Goal: Transaction & Acquisition: Purchase product/service

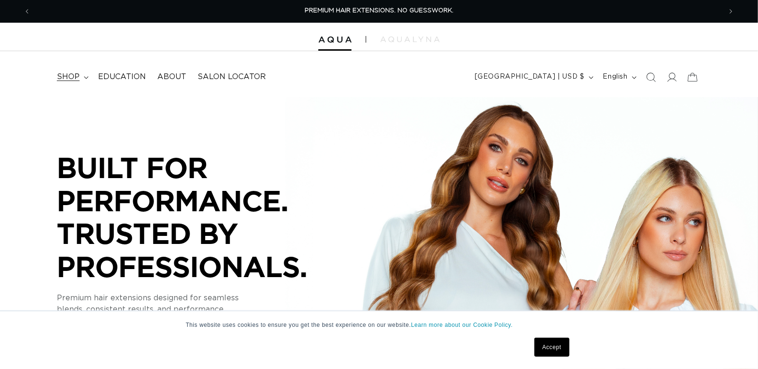
click at [74, 78] on span "shop" at bounding box center [68, 77] width 23 height 10
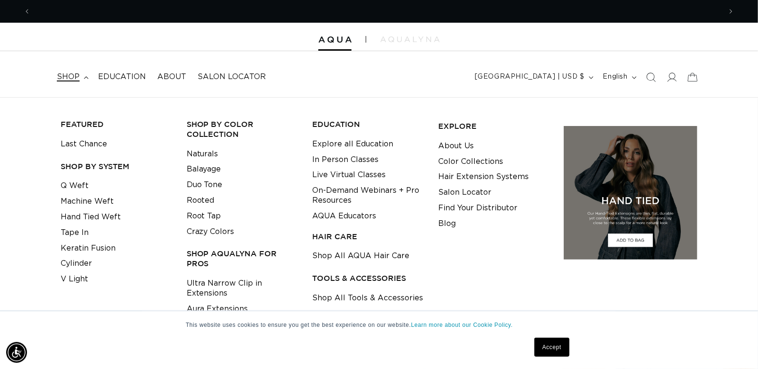
scroll to position [0, 1382]
click at [88, 249] on link "Keratin Fusion" at bounding box center [88, 249] width 55 height 16
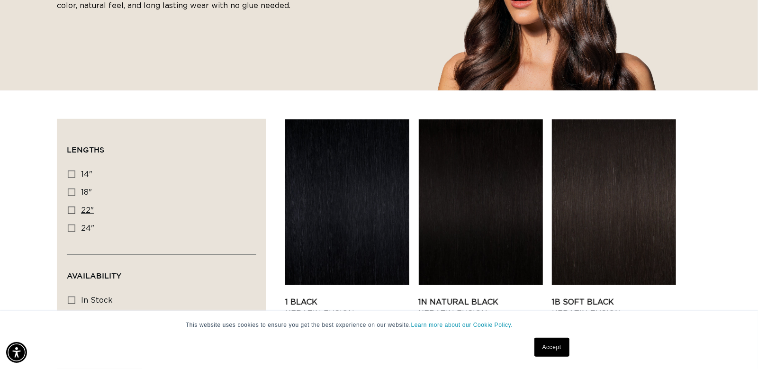
scroll to position [0, 691]
click at [71, 210] on icon at bounding box center [72, 211] width 8 height 8
click at [71, 210] on input "22" 22" (34 products)" at bounding box center [72, 211] width 8 height 8
checkbox input "true"
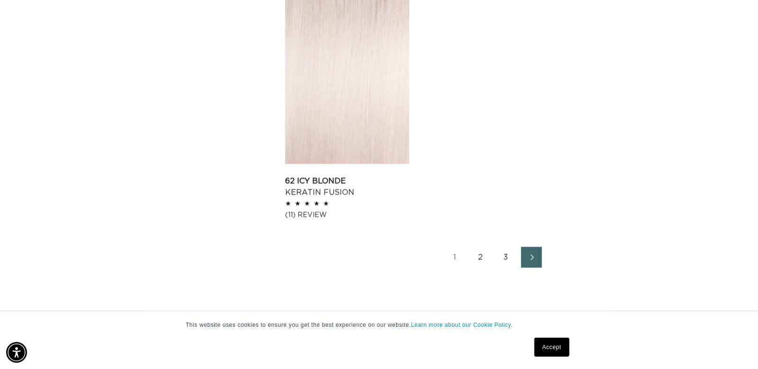
scroll to position [0, 691]
click at [537, 259] on icon "Next page" at bounding box center [532, 257] width 12 height 7
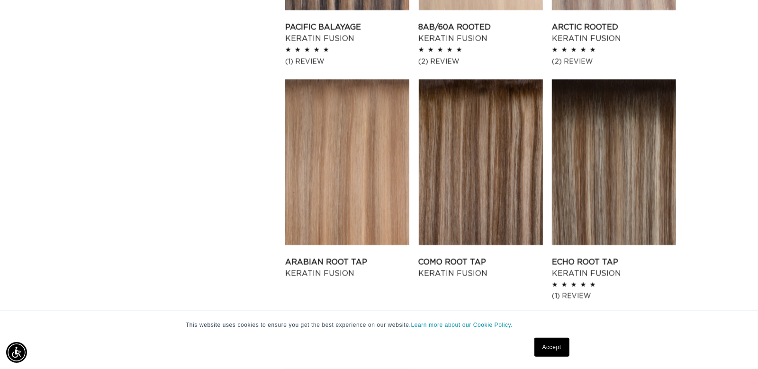
scroll to position [0, 1382]
click at [467, 256] on link "Como Root Tap Keratin Fusion" at bounding box center [481, 267] width 124 height 23
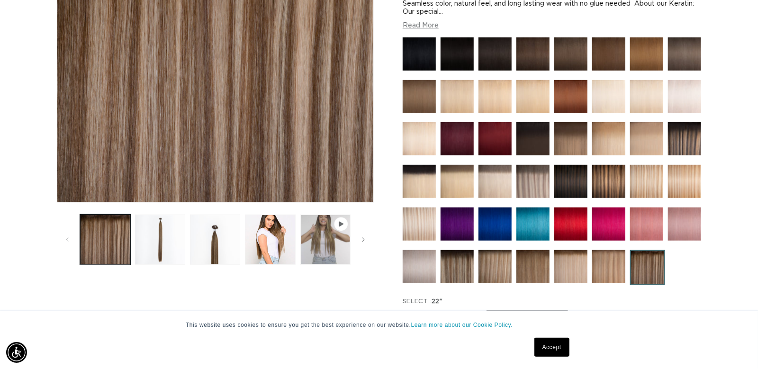
scroll to position [219, 0]
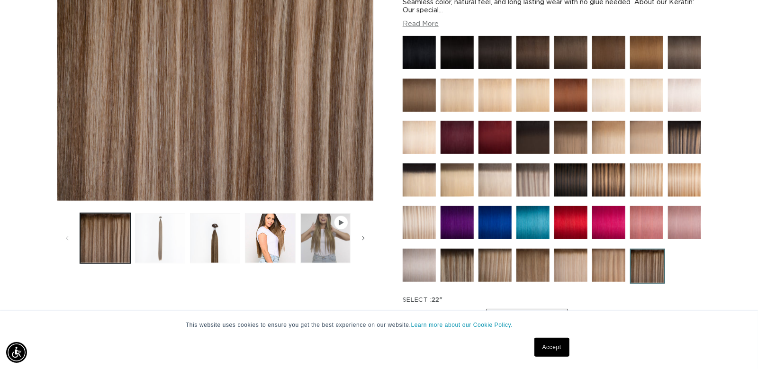
click at [154, 247] on button "Load image 2 in gallery view" at bounding box center [160, 238] width 50 height 50
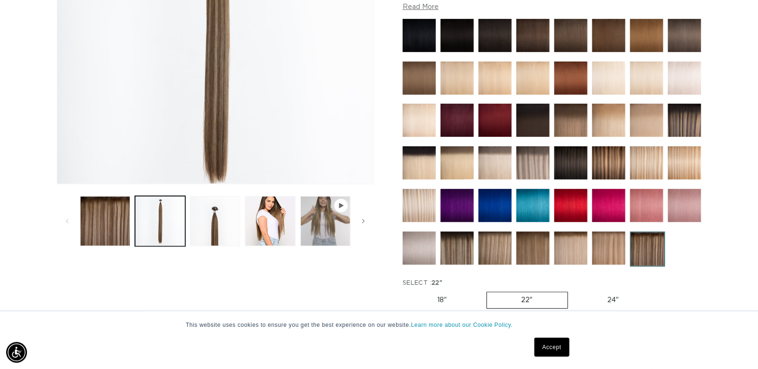
scroll to position [236, 0]
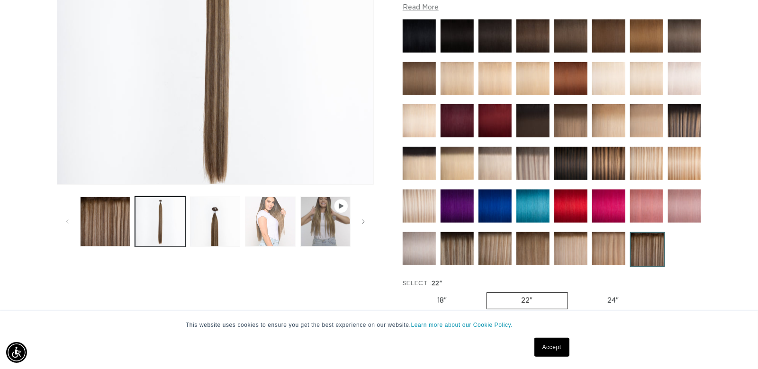
click at [271, 224] on button "Load image 4 in gallery view" at bounding box center [270, 222] width 50 height 50
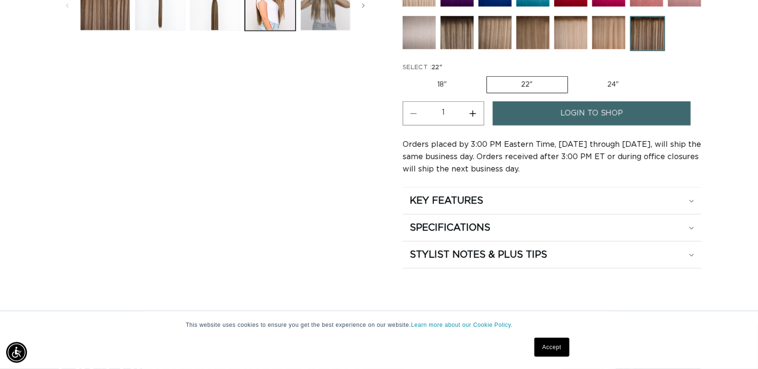
scroll to position [455, 0]
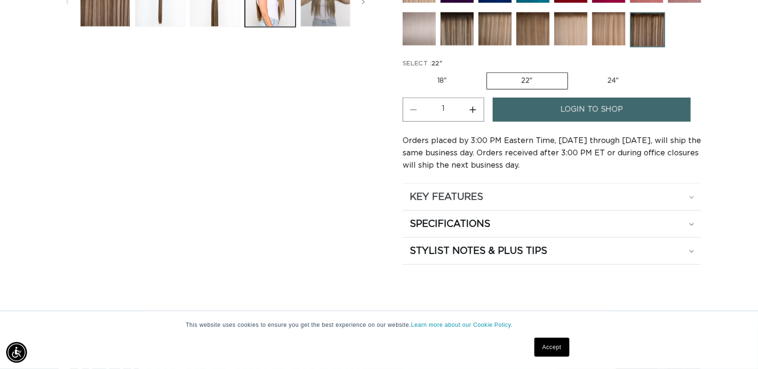
click at [692, 200] on div "KEY FEATURES" at bounding box center [552, 197] width 284 height 12
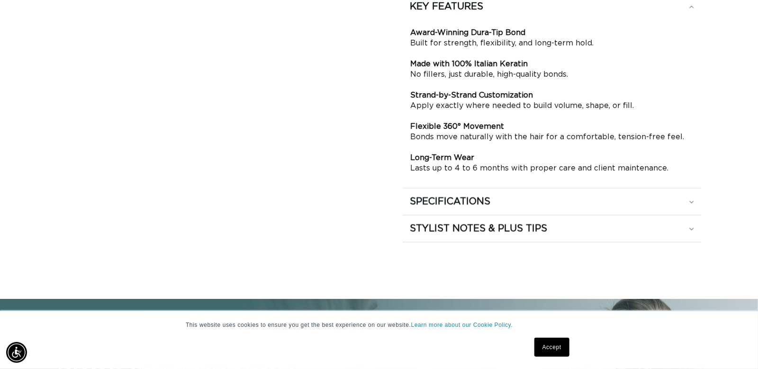
scroll to position [0, 691]
click at [691, 9] on icon at bounding box center [691, 7] width 5 height 3
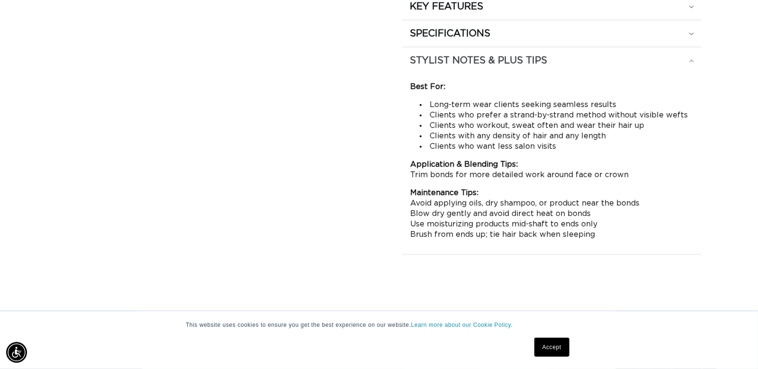
scroll to position [0, 0]
click at [691, 9] on icon at bounding box center [691, 7] width 5 height 3
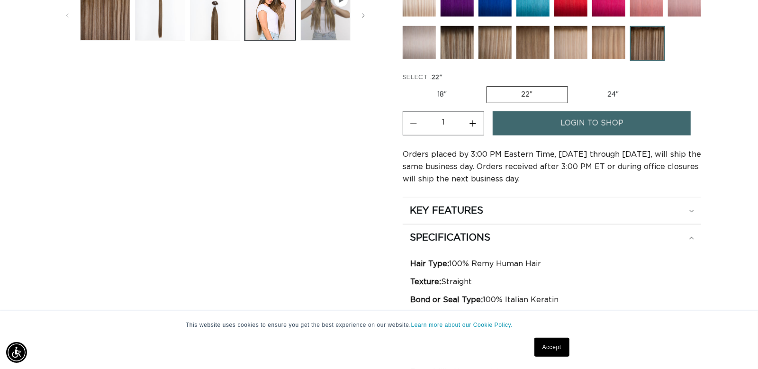
scroll to position [383, 0]
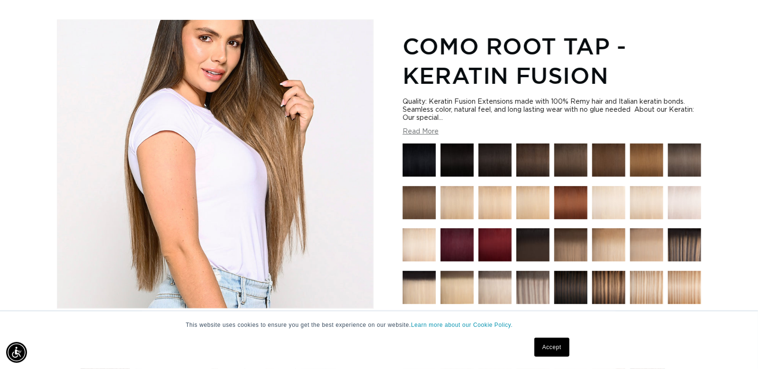
click at [435, 130] on button "Read More" at bounding box center [421, 132] width 36 height 8
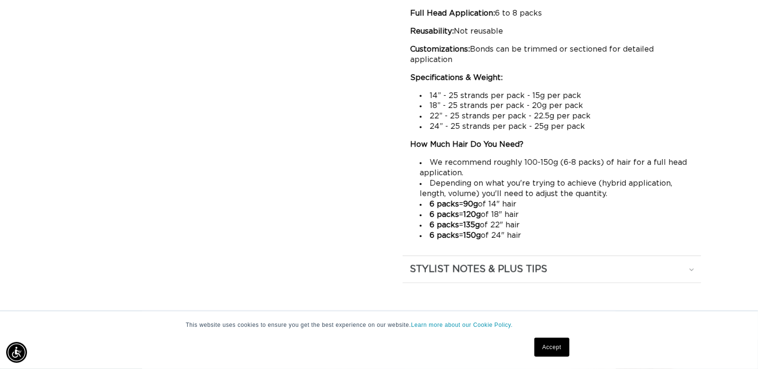
scroll to position [0, 691]
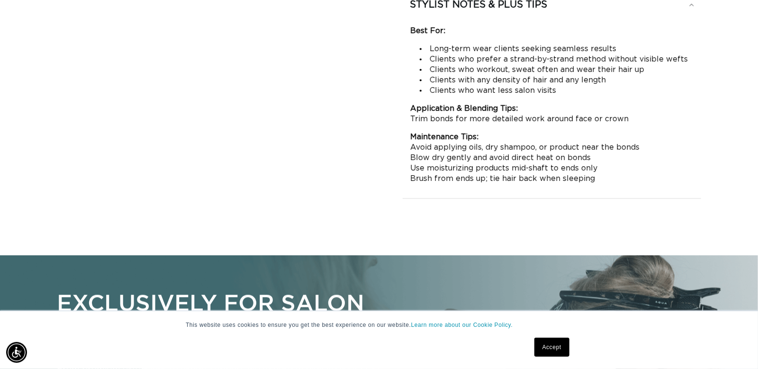
scroll to position [0, 0]
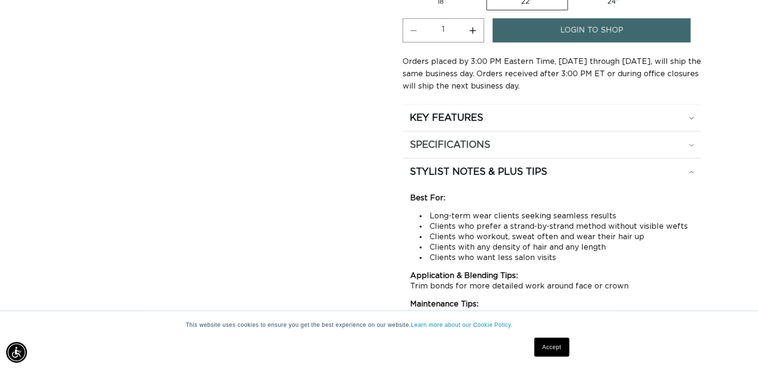
click at [689, 124] on div "SPECIFICATIONS" at bounding box center [552, 118] width 284 height 12
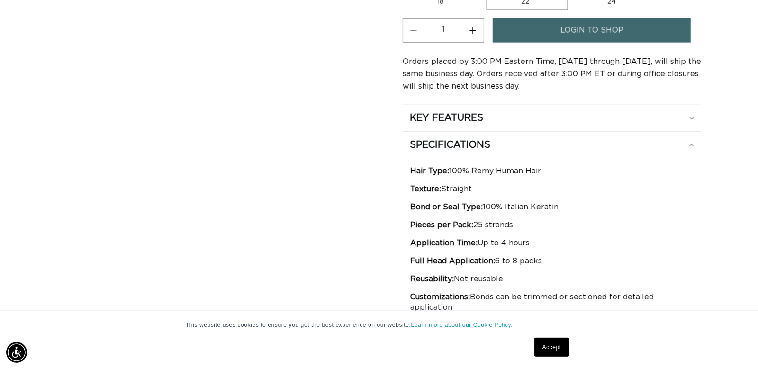
scroll to position [0, 1382]
click at [472, 29] on button "Increase quantity for Como Root Tap - Keratin Fusion" at bounding box center [472, 30] width 21 height 24
type input "3"
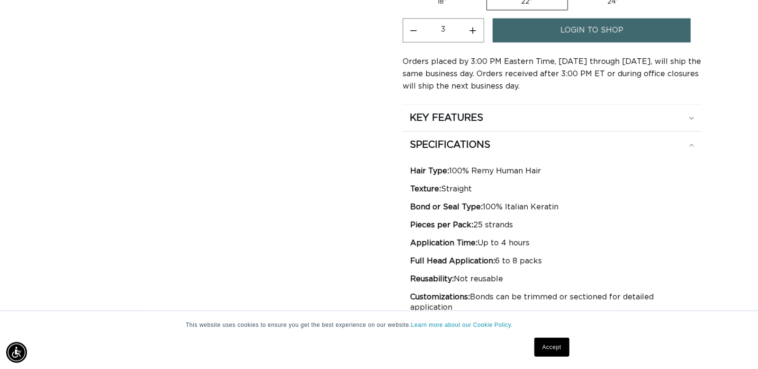
click at [554, 28] on link "login to shop" at bounding box center [592, 30] width 198 height 24
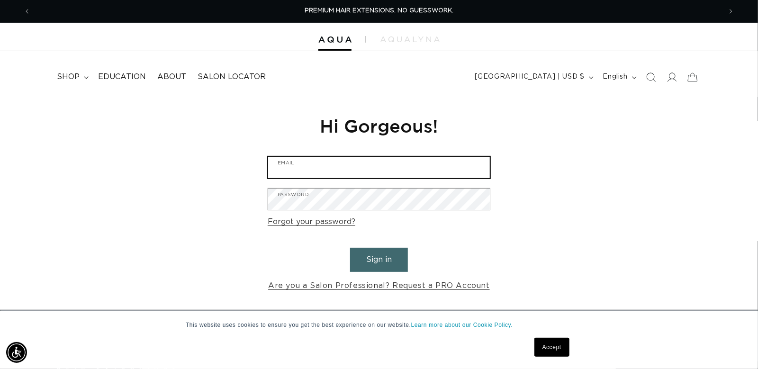
click at [317, 170] on input "Email" at bounding box center [379, 167] width 222 height 21
type input "[EMAIL_ADDRESS][DOMAIN_NAME]"
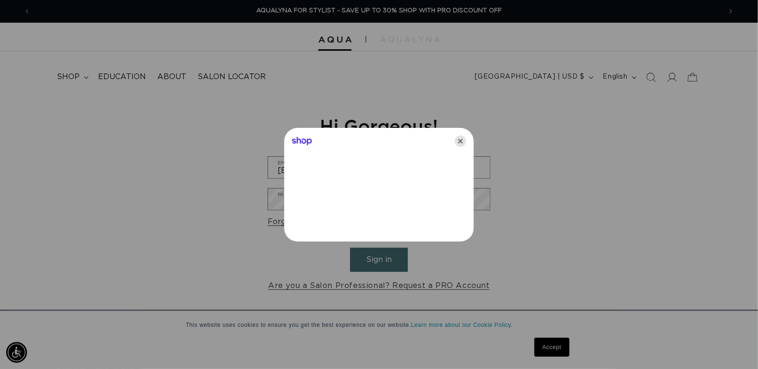
click at [461, 144] on icon "Close" at bounding box center [460, 141] width 11 height 11
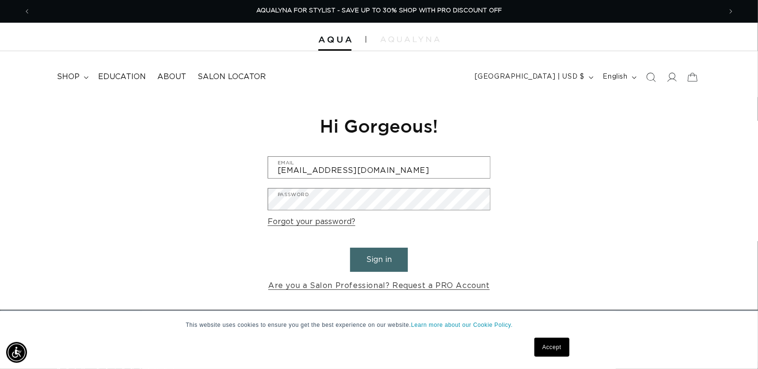
click at [371, 264] on button "Sign in" at bounding box center [379, 260] width 58 height 24
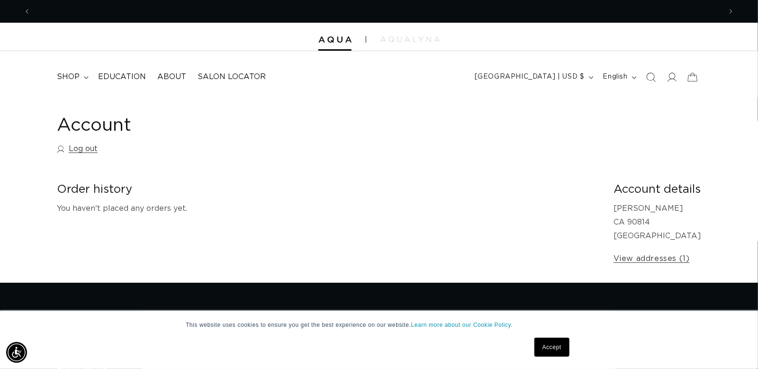
scroll to position [0, 691]
click at [79, 78] on summary "shop" at bounding box center [71, 76] width 41 height 21
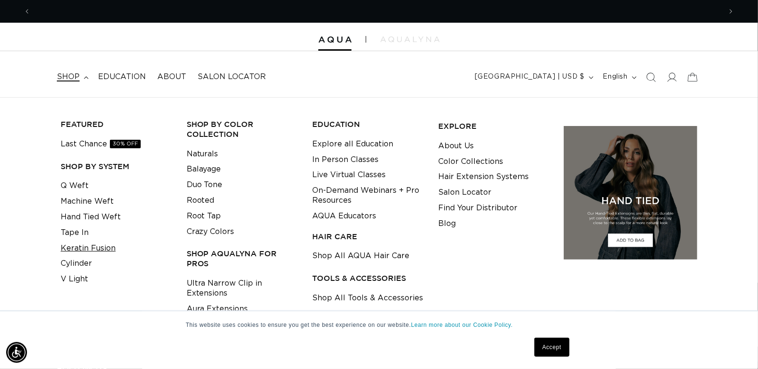
scroll to position [0, 0]
click at [109, 250] on link "Keratin Fusion" at bounding box center [88, 249] width 55 height 16
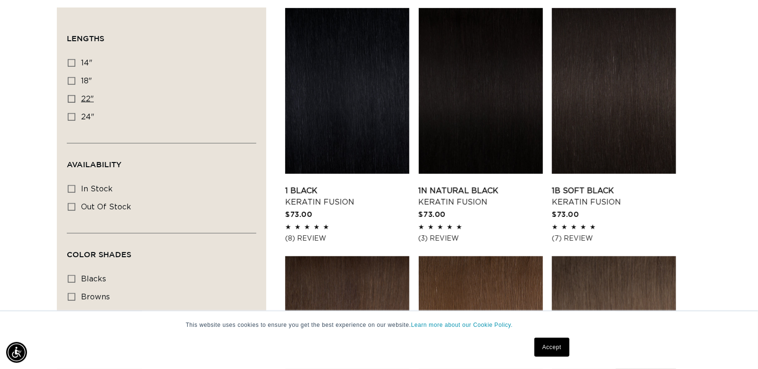
scroll to position [0, 1382]
click at [71, 100] on icon at bounding box center [72, 99] width 8 height 8
click at [71, 100] on input "22" 22" (34 products)" at bounding box center [72, 99] width 8 height 8
checkbox input "true"
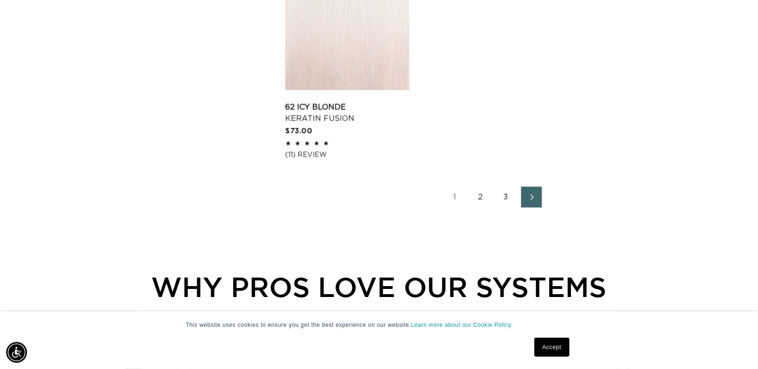
scroll to position [1665, 0]
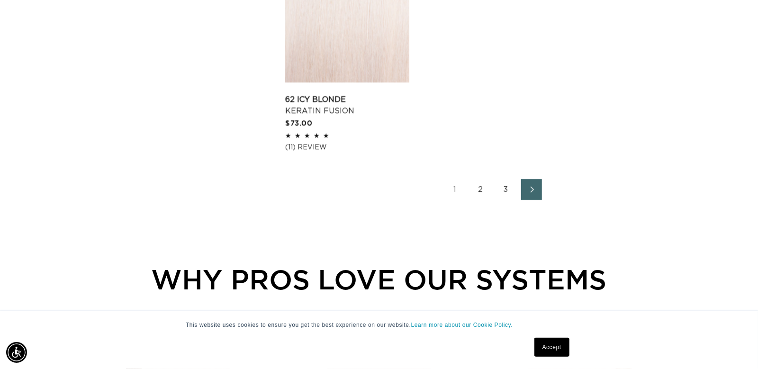
click at [534, 190] on icon "Next page" at bounding box center [532, 189] width 12 height 7
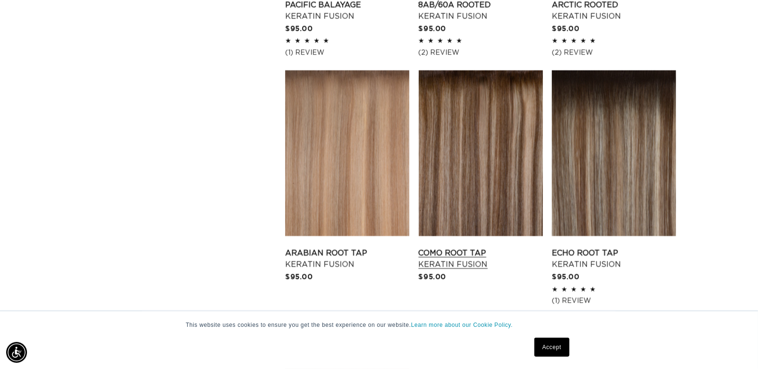
scroll to position [1264, 0]
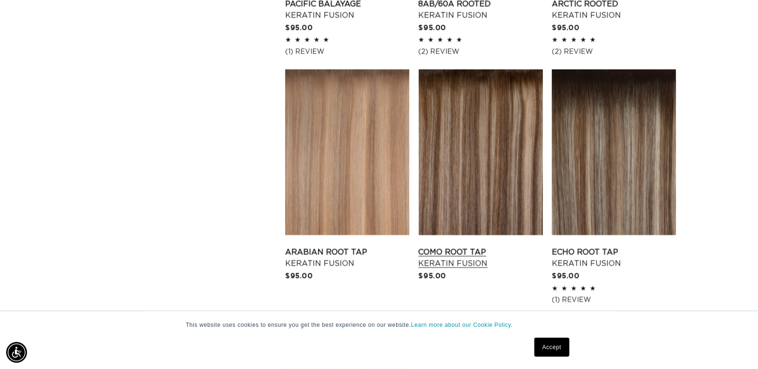
click at [501, 246] on link "Como Root Tap Keratin Fusion" at bounding box center [481, 257] width 124 height 23
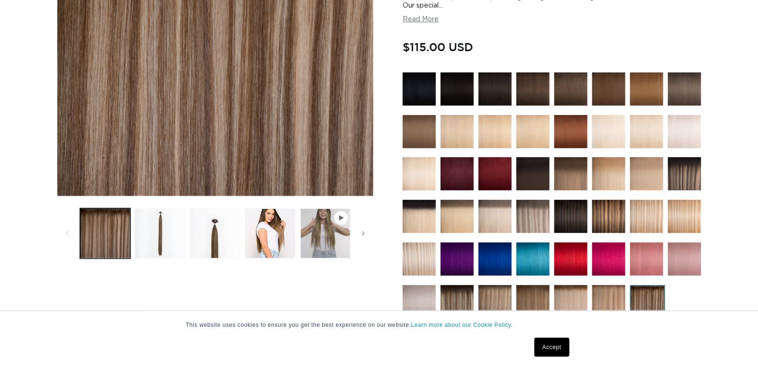
scroll to position [257, 0]
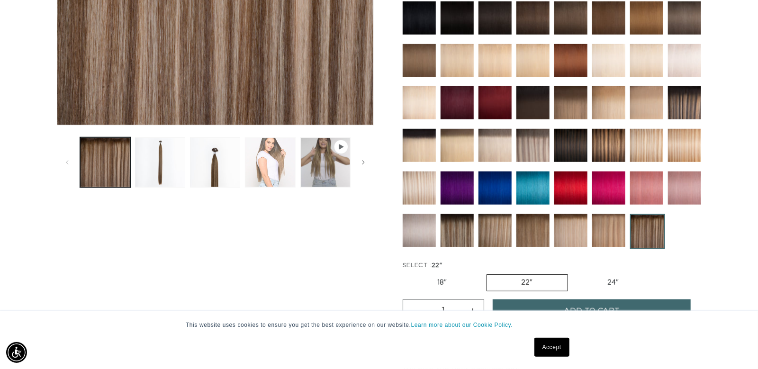
click at [274, 181] on button "Load image 4 in gallery view" at bounding box center [270, 162] width 50 height 50
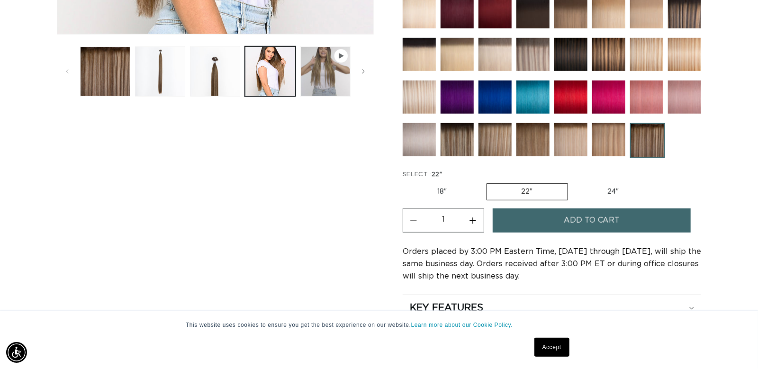
scroll to position [392, 0]
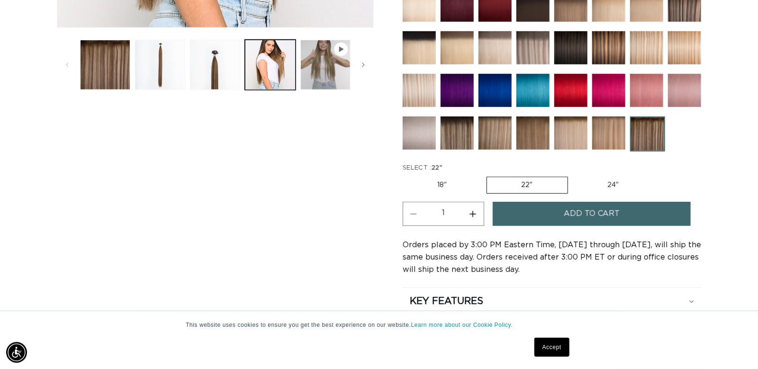
click at [474, 214] on button "Increase quantity for Como Root Tap - Keratin Fusion" at bounding box center [472, 214] width 21 height 24
type input "3"
click at [549, 212] on button "Add to cart" at bounding box center [592, 214] width 198 height 24
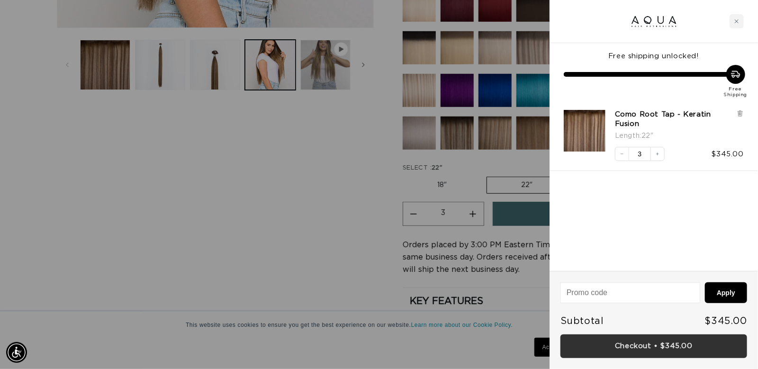
click at [643, 344] on link "Checkout • $345.00" at bounding box center [654, 347] width 187 height 24
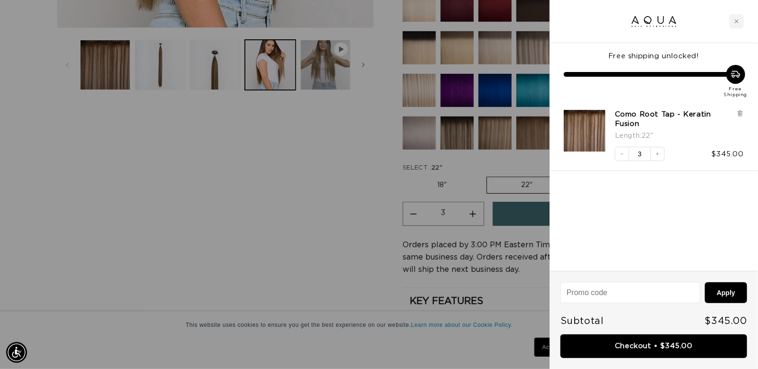
click at [121, 137] on div at bounding box center [379, 184] width 758 height 369
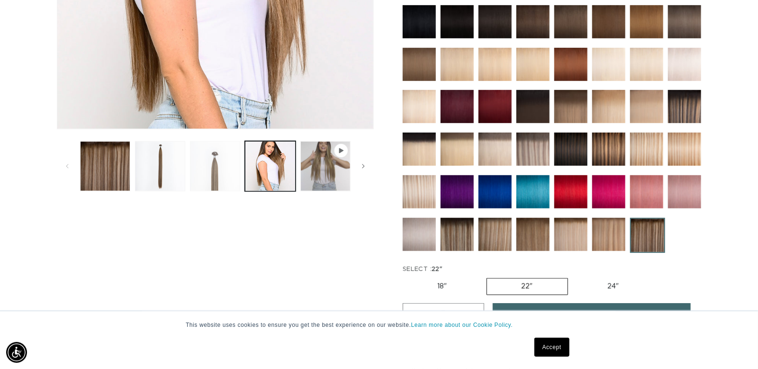
scroll to position [0, 0]
click at [173, 174] on button "Load image 2 in gallery view" at bounding box center [160, 166] width 50 height 50
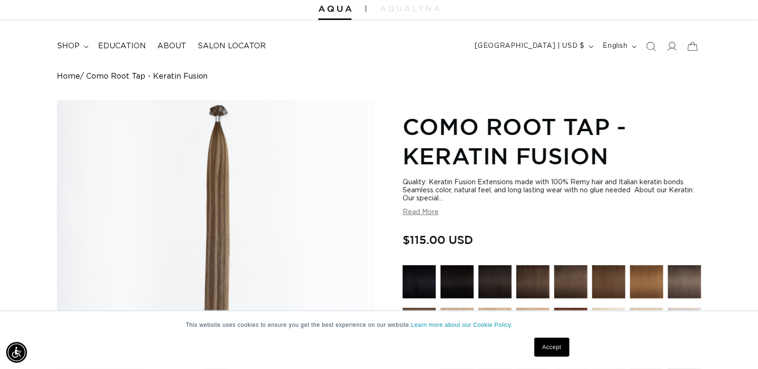
scroll to position [30, 0]
click at [695, 49] on icon at bounding box center [692, 47] width 22 height 22
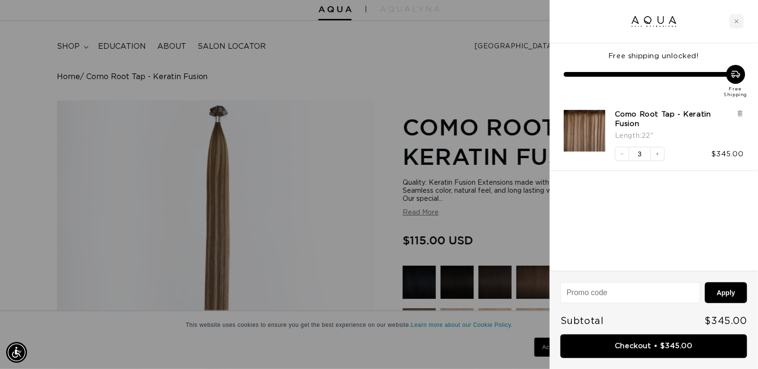
scroll to position [0, 691]
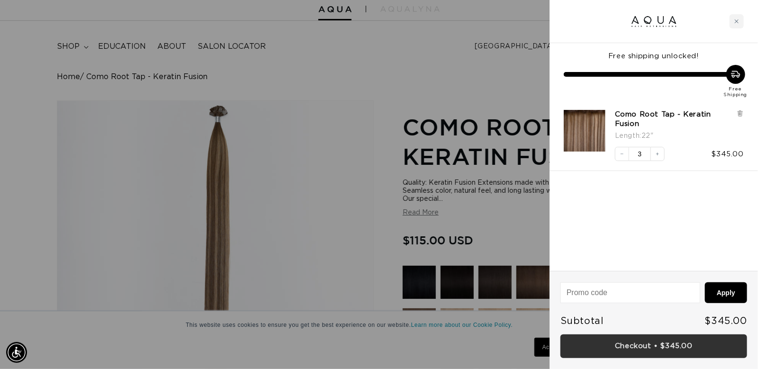
click at [654, 350] on link "Checkout • $345.00" at bounding box center [654, 347] width 187 height 24
